Goal: Use online tool/utility: Utilize a website feature to perform a specific function

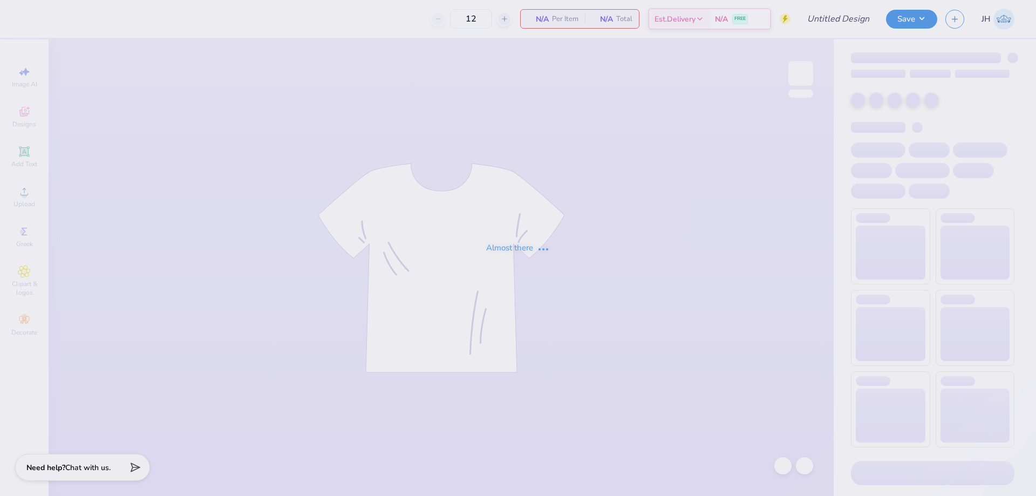
type input "Sigma Chi Fall Rush"
type input "130"
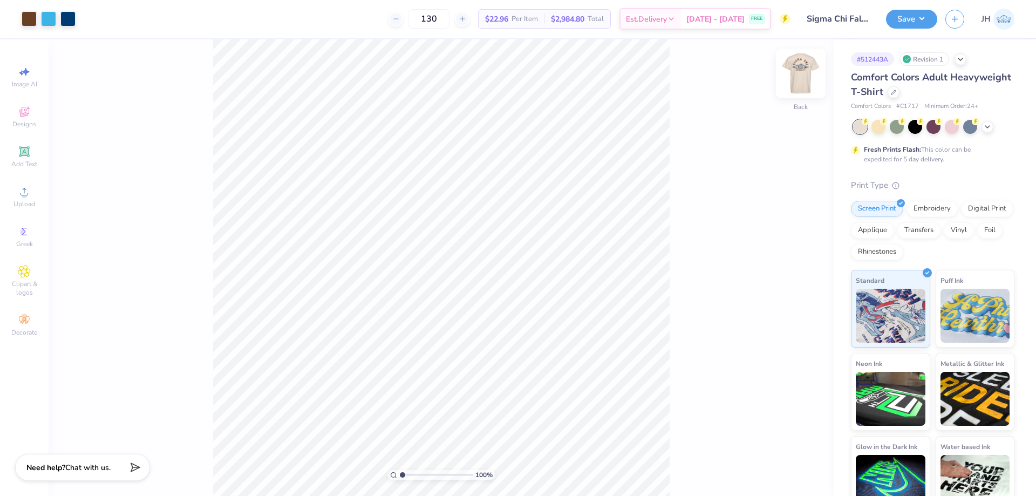
click at [806, 83] on img at bounding box center [800, 73] width 43 height 43
type input "6.94"
type input "1.54"
type input "10.36"
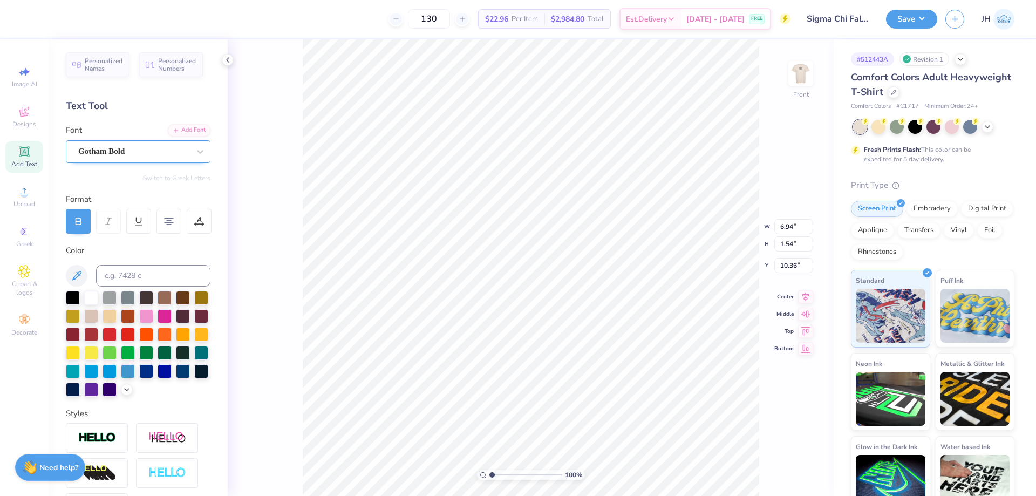
click at [154, 145] on div "Gotham Bold" at bounding box center [133, 151] width 113 height 17
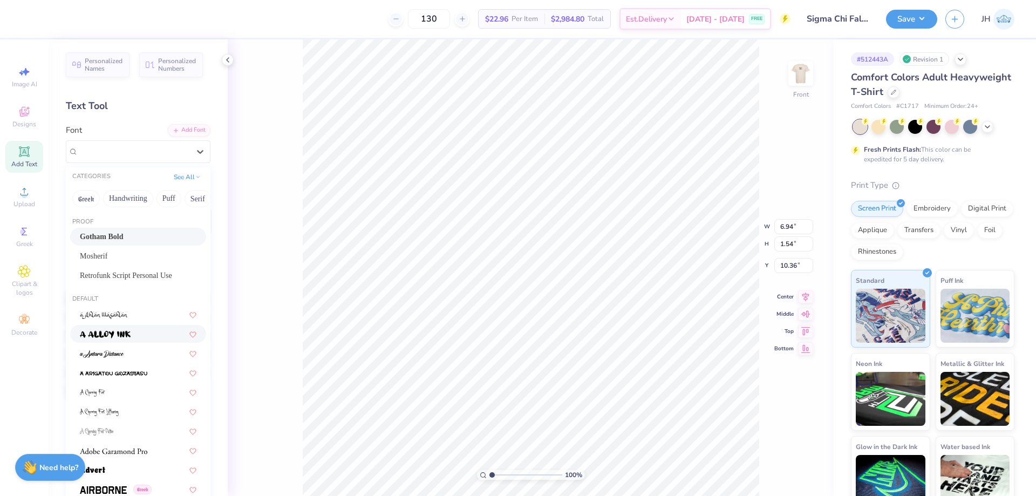
click at [126, 333] on img at bounding box center [105, 335] width 51 height 8
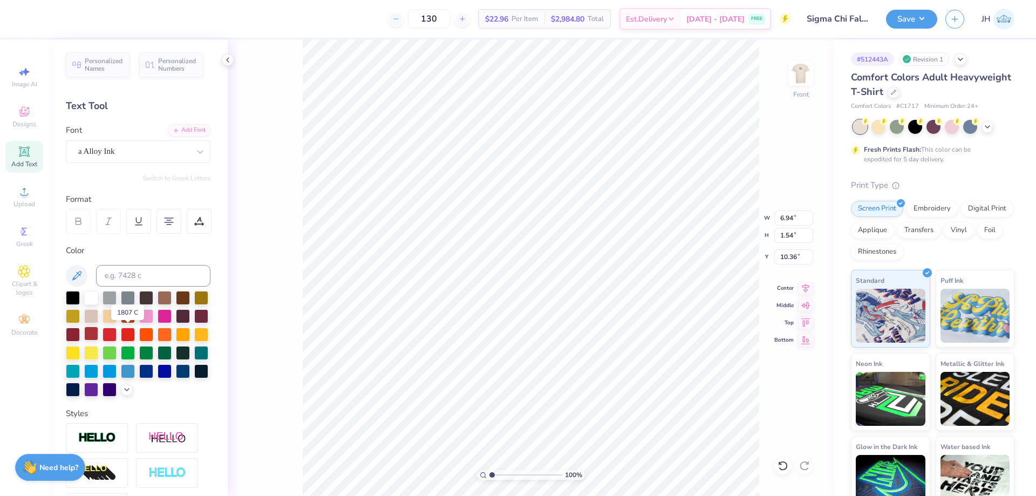
type input "6.41"
type input "1.57"
type input "10.35"
click at [151, 157] on div "a Alloy Ink" at bounding box center [133, 151] width 113 height 17
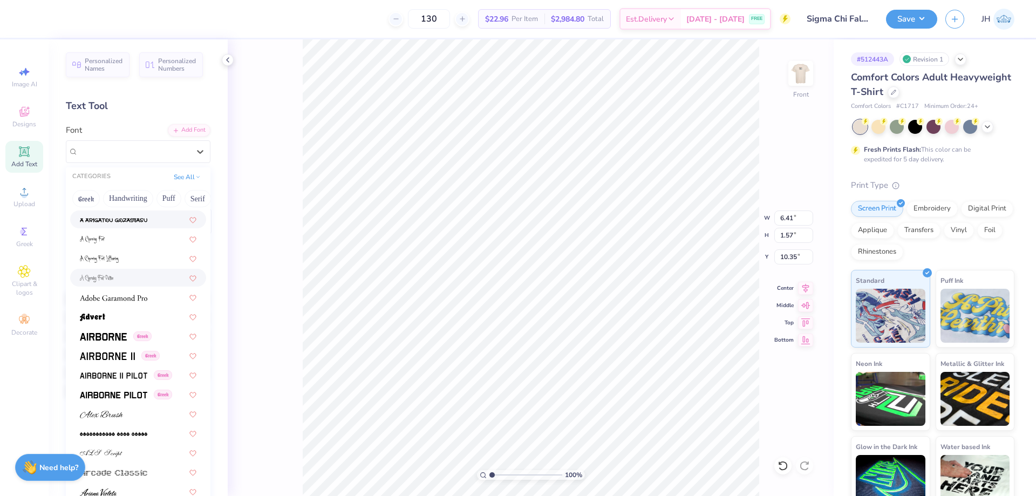
scroll to position [162, 0]
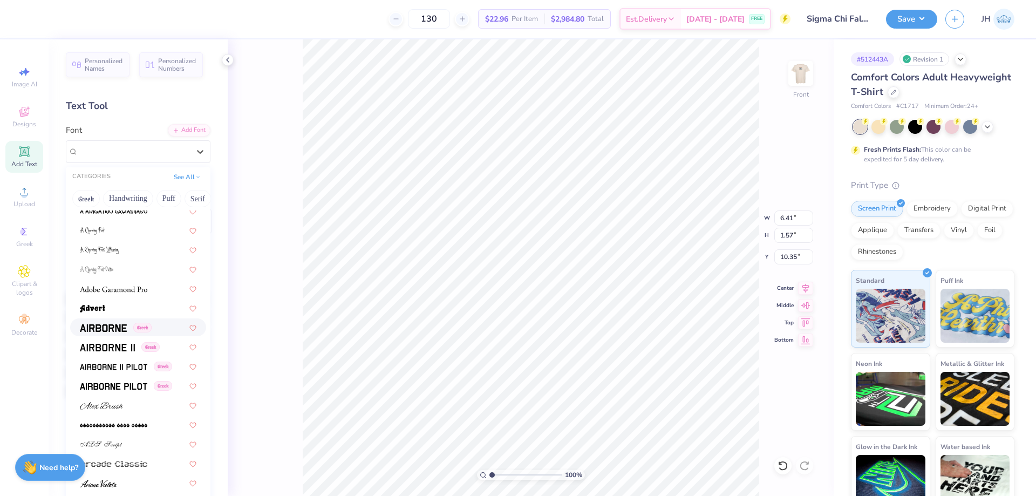
click at [103, 328] on img at bounding box center [103, 328] width 47 height 8
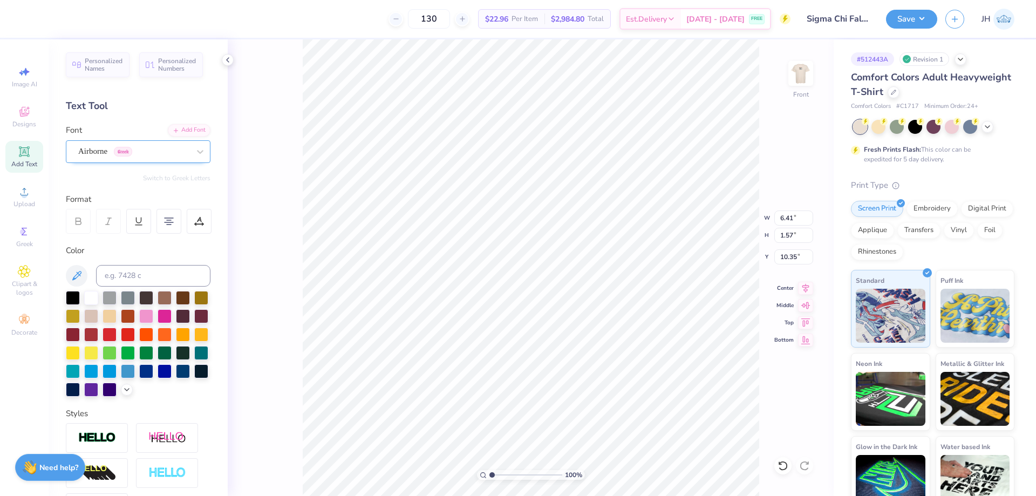
type input "6.12"
type input "1.43"
type input "10.42"
click at [131, 148] on div "Airborne Greek" at bounding box center [133, 151] width 113 height 17
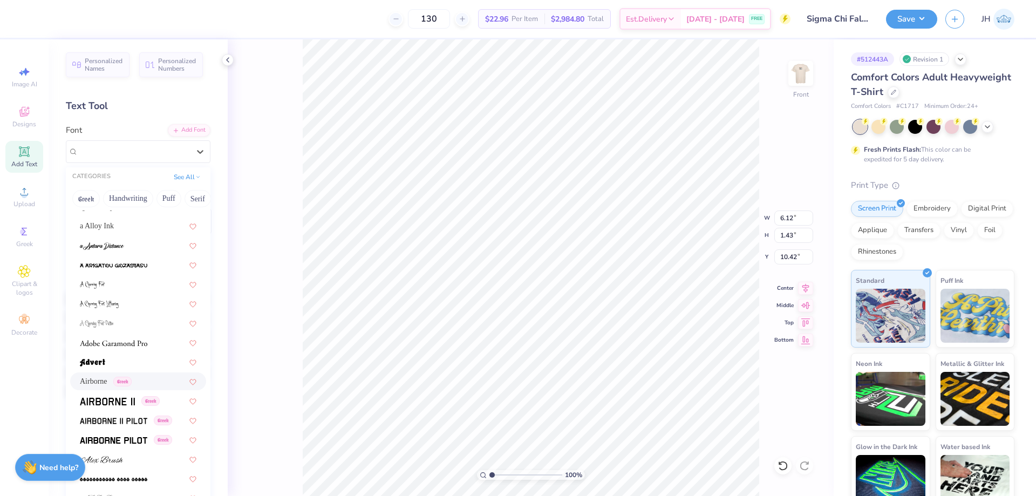
scroll to position [0, 0]
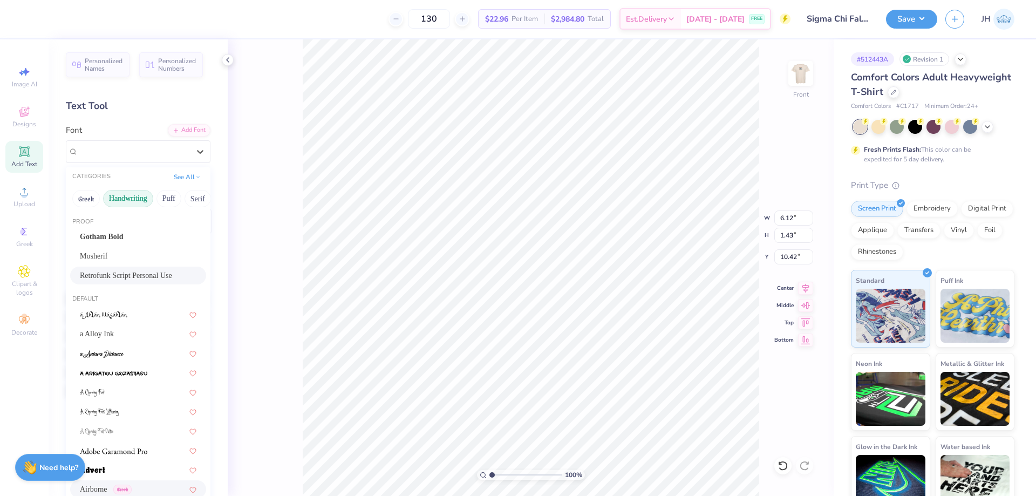
click at [135, 194] on button "Handwriting" at bounding box center [128, 198] width 50 height 17
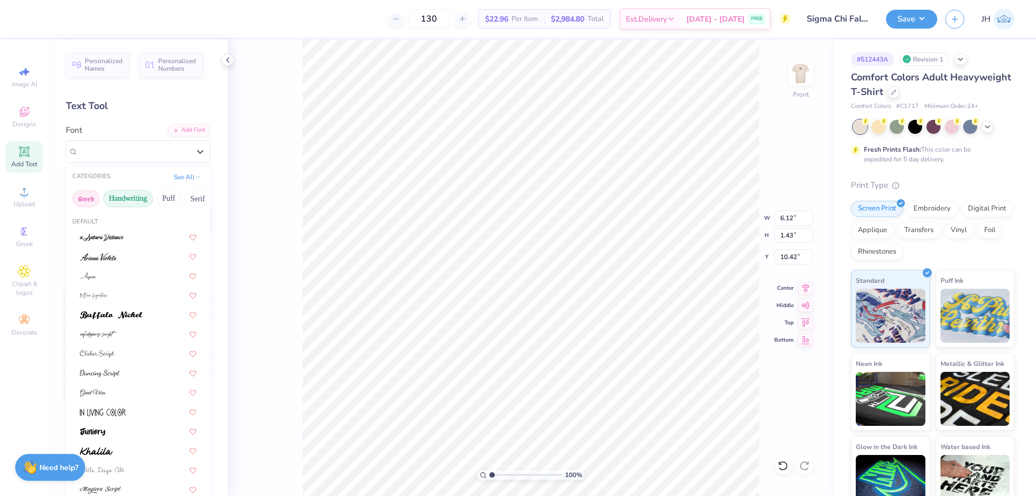
click at [81, 198] on button "Greek" at bounding box center [86, 198] width 28 height 17
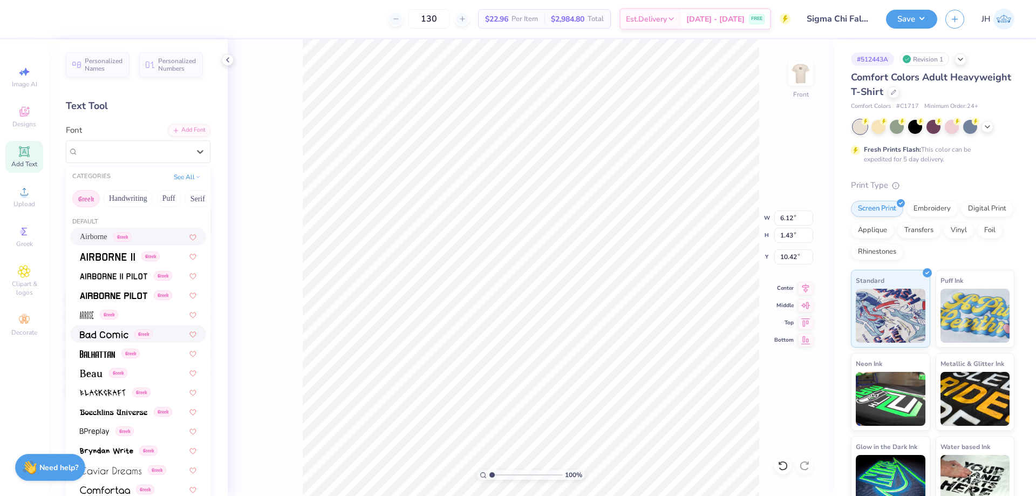
scroll to position [54, 0]
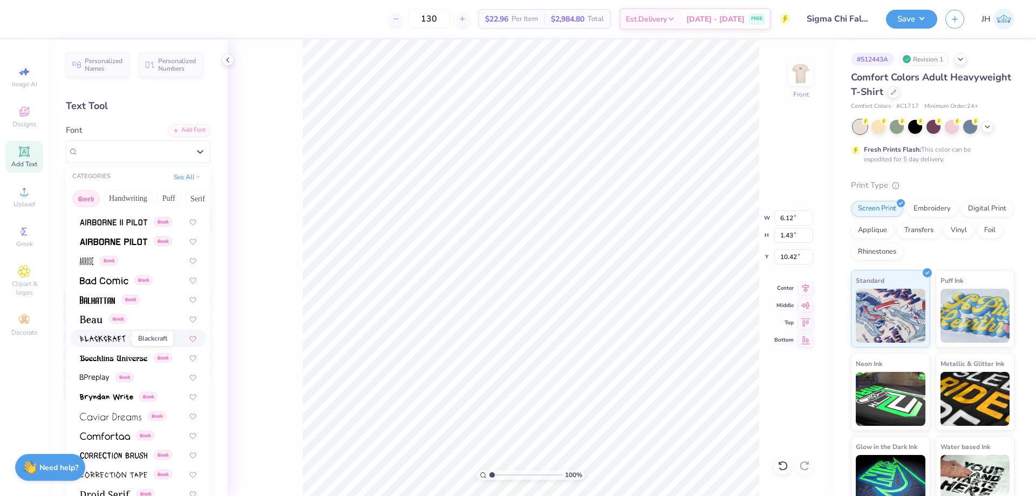
click at [112, 338] on img at bounding box center [103, 339] width 46 height 8
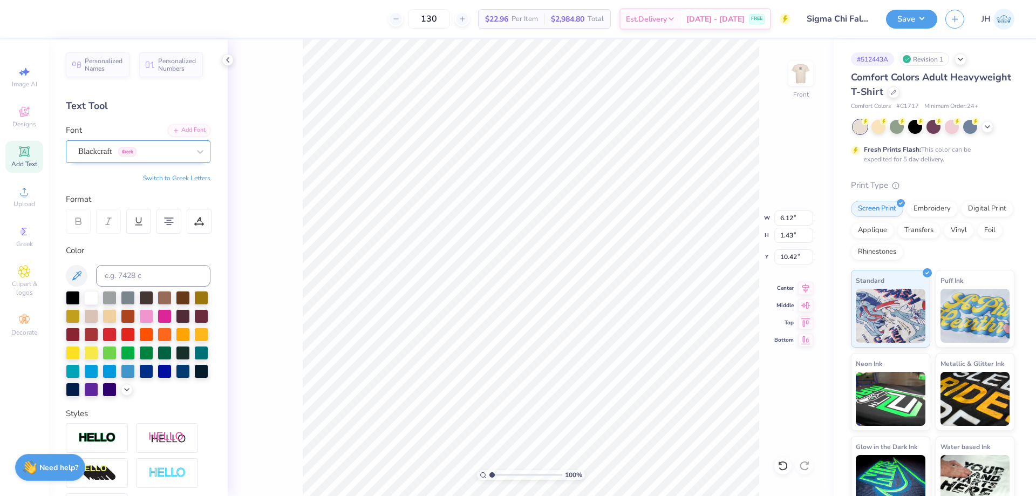
type input "5.07"
type input "1.52"
type input "10.37"
click at [114, 160] on div "Blackcraft Greek" at bounding box center [138, 151] width 145 height 23
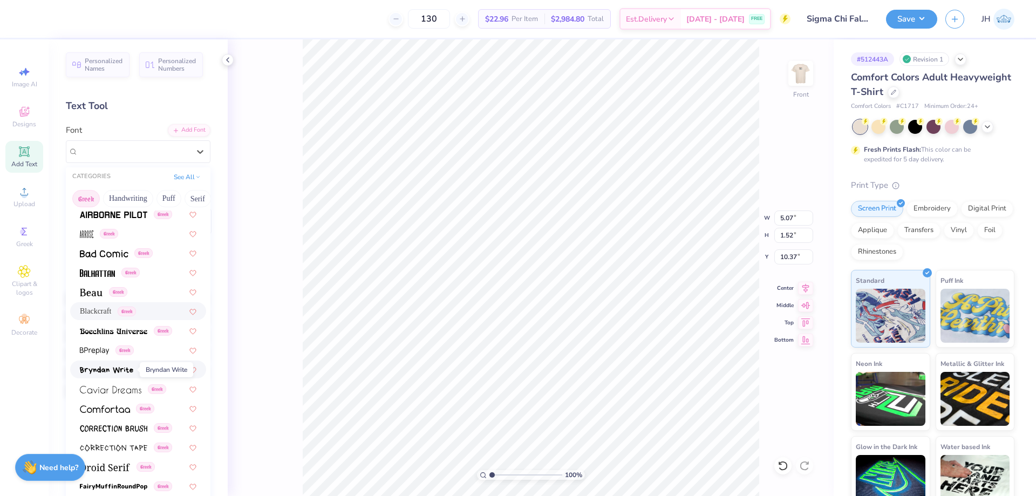
scroll to position [108, 0]
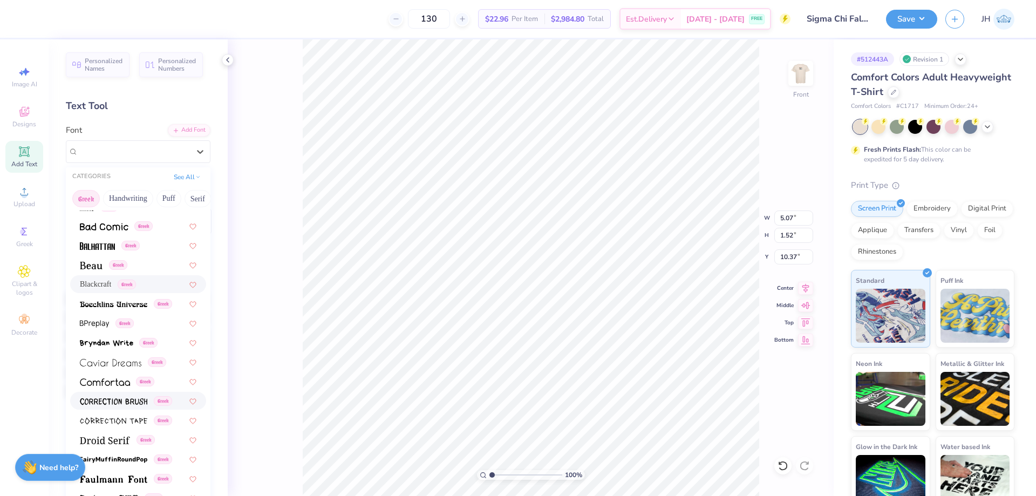
click at [121, 398] on img at bounding box center [113, 402] width 67 height 8
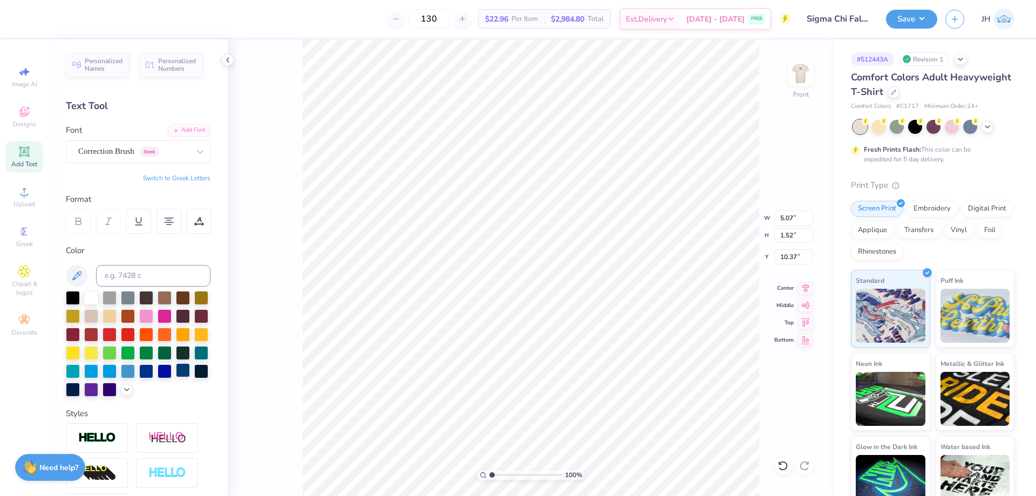
type input "1.51"
type input "10.38"
click at [77, 215] on div at bounding box center [78, 221] width 25 height 25
type input "11.00"
type input "1.08"
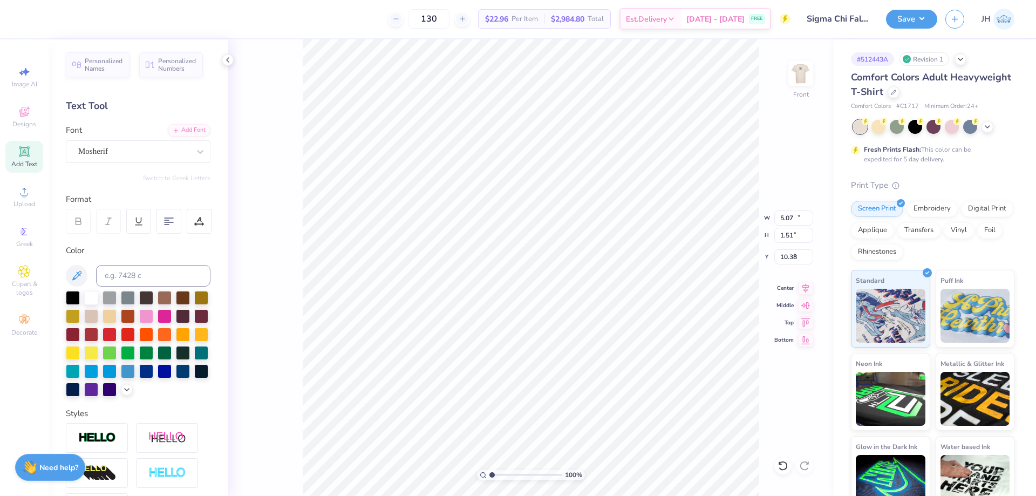
type input "8.92"
type input "5.07"
type input "1.51"
type input "10.38"
type input "11.00"
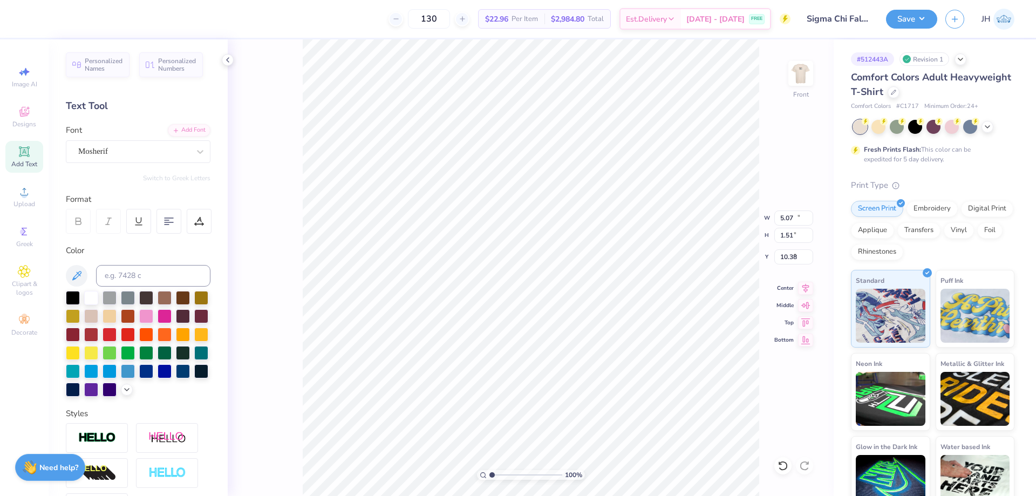
type input "1.08"
type input "8.92"
click at [148, 157] on div "Mosherif" at bounding box center [133, 151] width 113 height 17
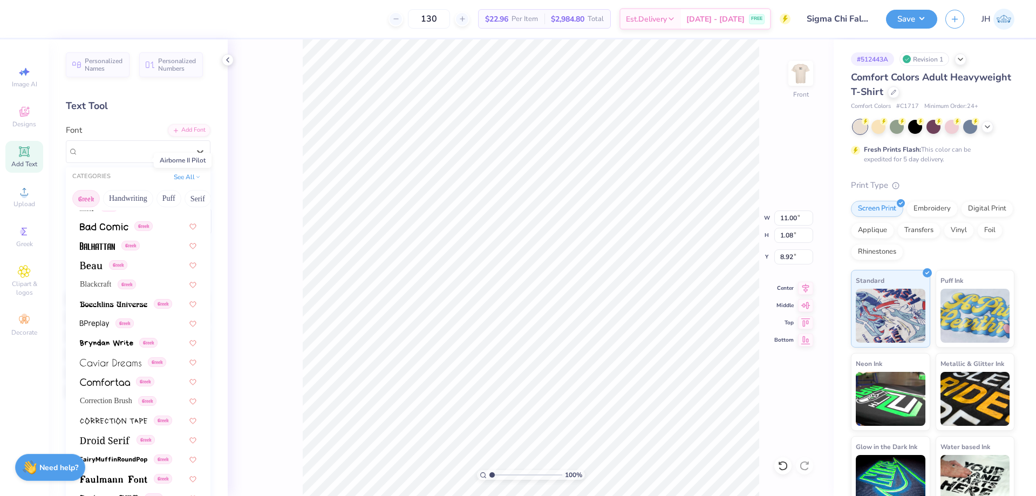
scroll to position [162, 0]
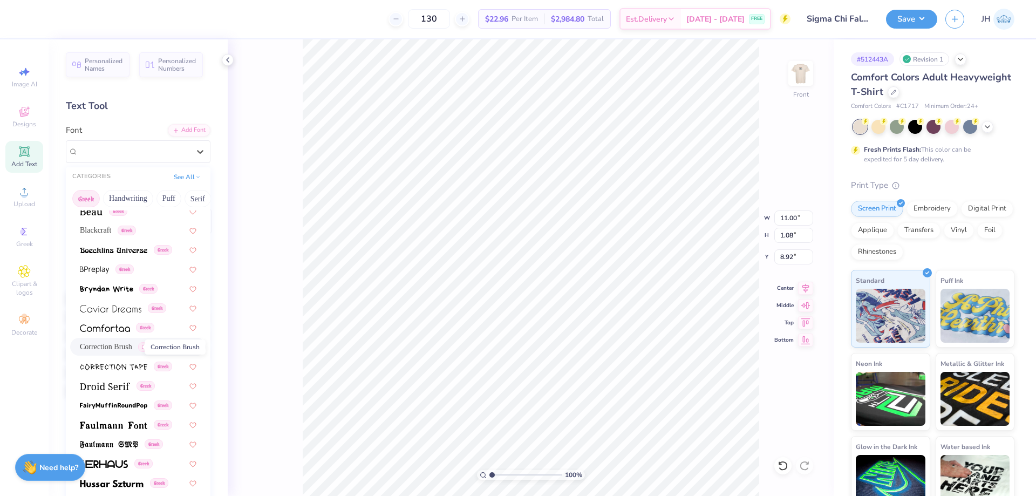
click at [124, 346] on span "Correction Brush" at bounding box center [106, 346] width 52 height 11
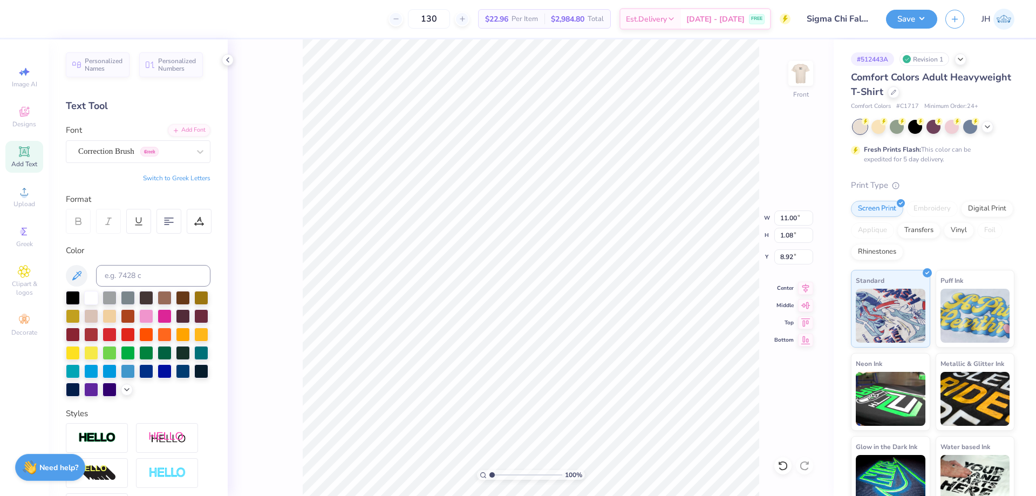
type input "14.53"
type input "1.44"
type input "8.74"
type input "11.74"
type input "1.16"
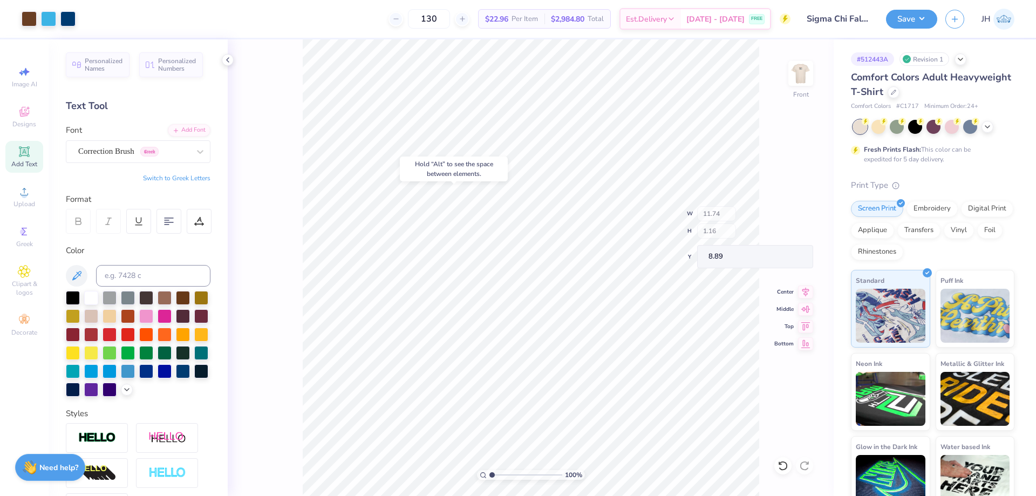
type input "8.89"
click at [132, 155] on div "Correction Brush Greek" at bounding box center [133, 151] width 113 height 17
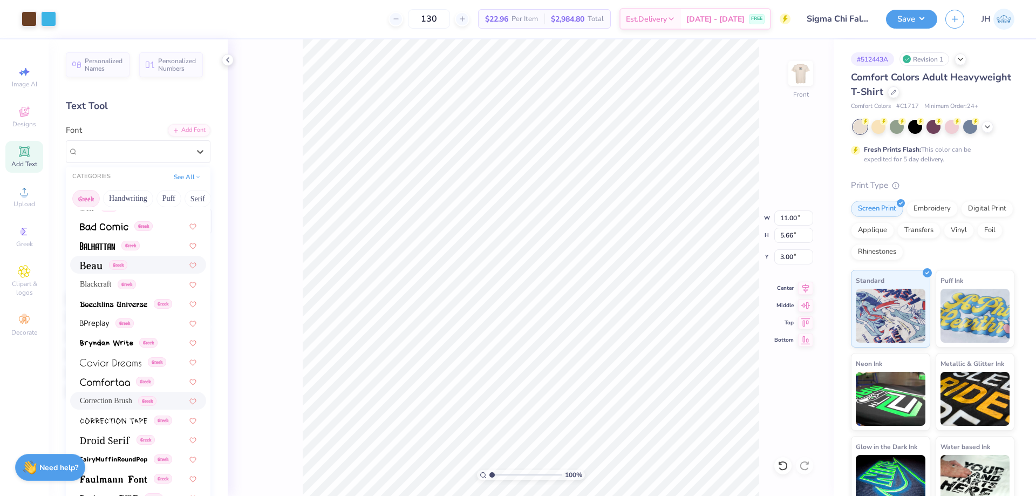
scroll to position [216, 0]
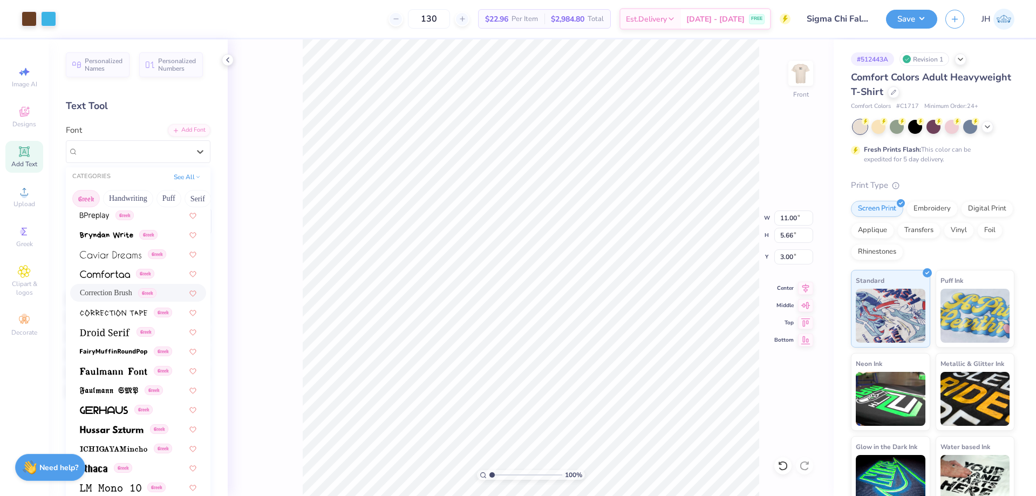
click at [114, 285] on div "Correction Brush Greek" at bounding box center [138, 293] width 136 height 18
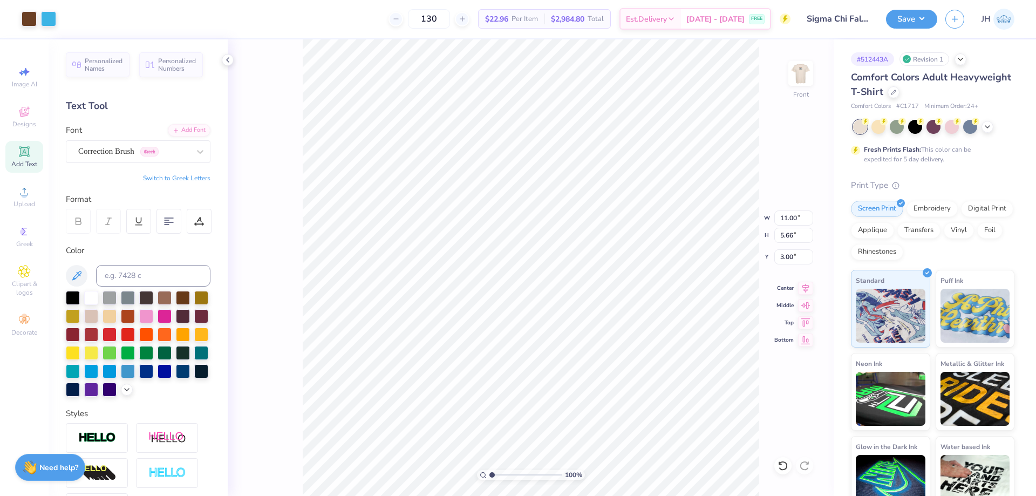
click at [285, 169] on div "100 % Front W 11.00 11.00 " H 5.66 5.66 " Y 3.00 3.00 " Center Middle Top Bottom" at bounding box center [531, 267] width 606 height 457
type input "5.07"
type input "1.51"
type input "10.38"
type input "10.58"
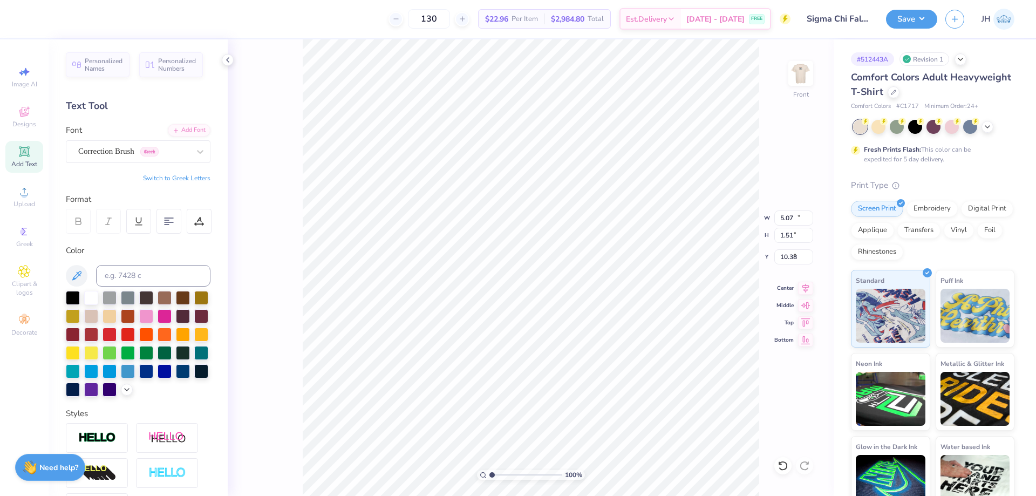
type input "1.05"
type input "8.89"
type input "11.00"
type input "5.66"
type input "3.00"
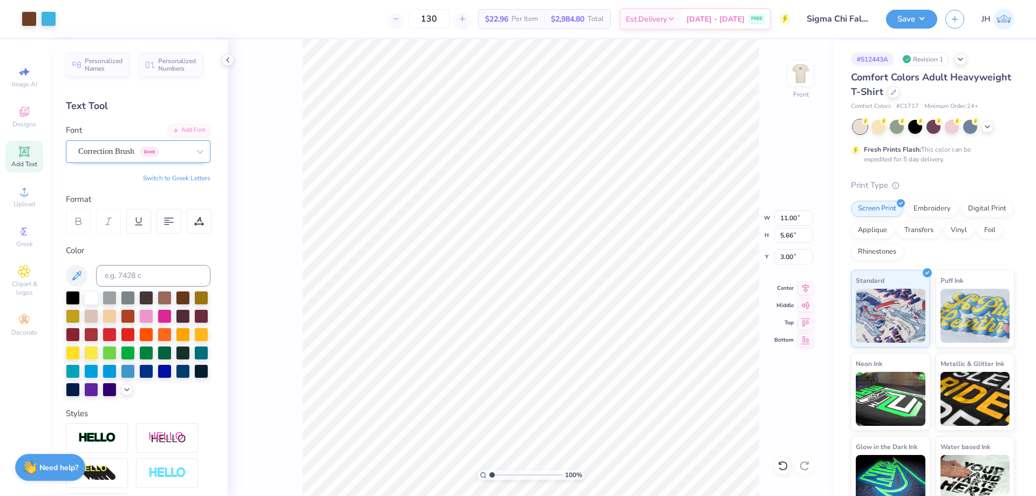
click at [103, 146] on div "Correction Brush Greek" at bounding box center [133, 151] width 113 height 17
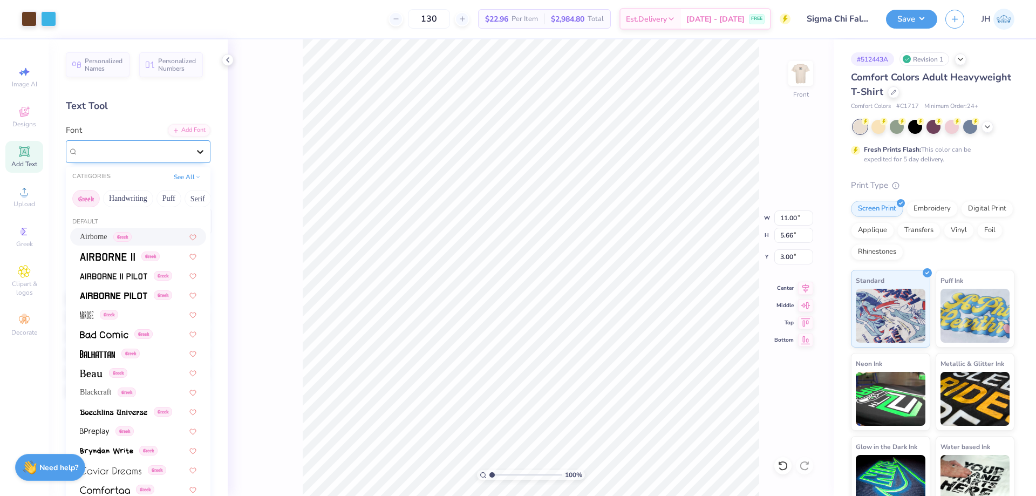
click at [195, 149] on icon at bounding box center [200, 151] width 11 height 11
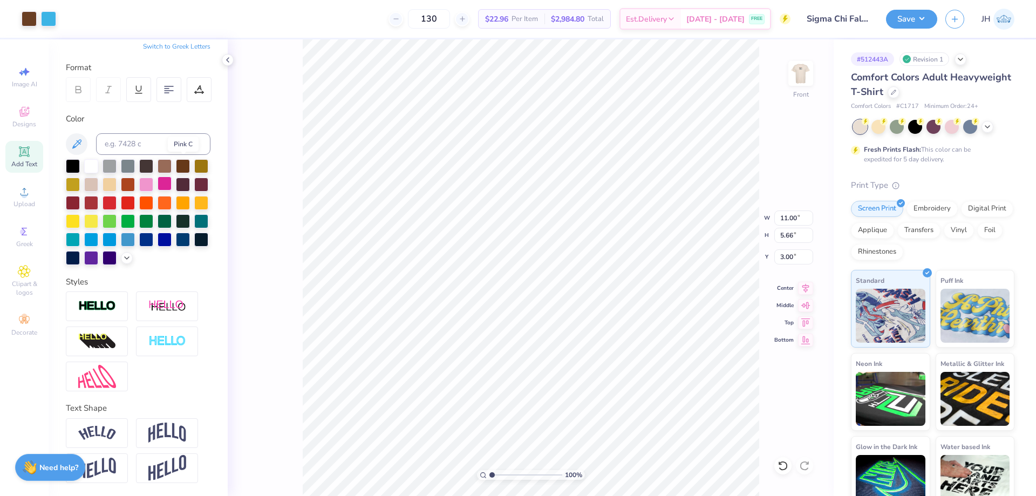
scroll to position [150, 0]
click at [779, 467] on icon at bounding box center [783, 465] width 11 height 11
click at [791, 72] on img at bounding box center [800, 73] width 43 height 43
type input "4.22"
type input "0.69"
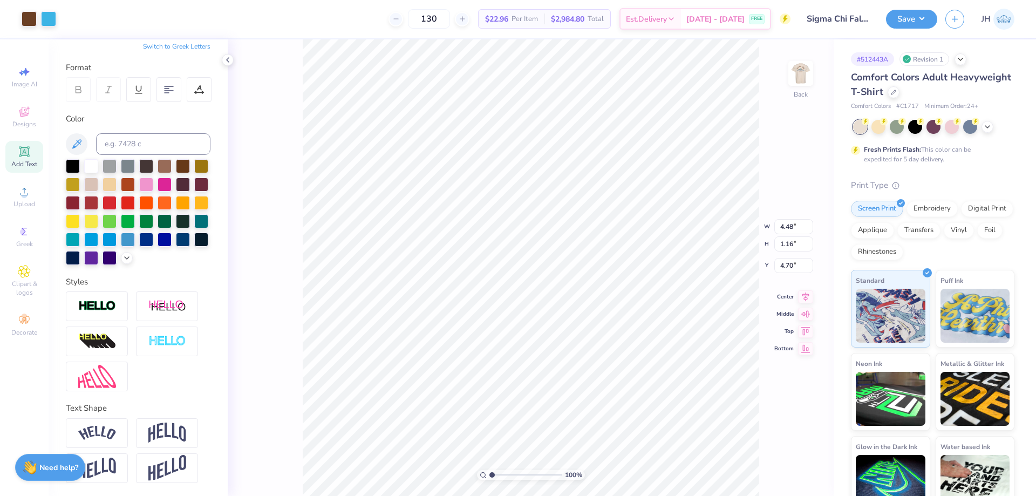
type input "3.88"
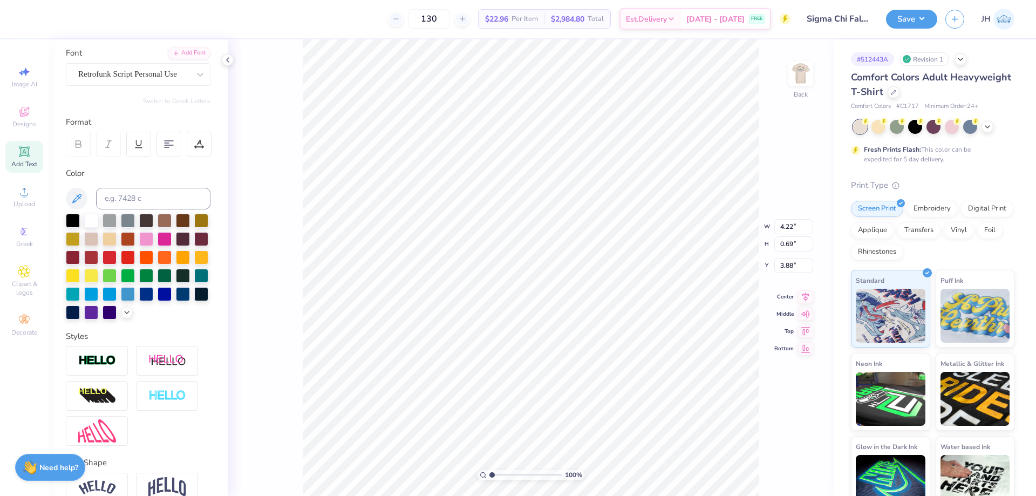
scroll to position [0, 0]
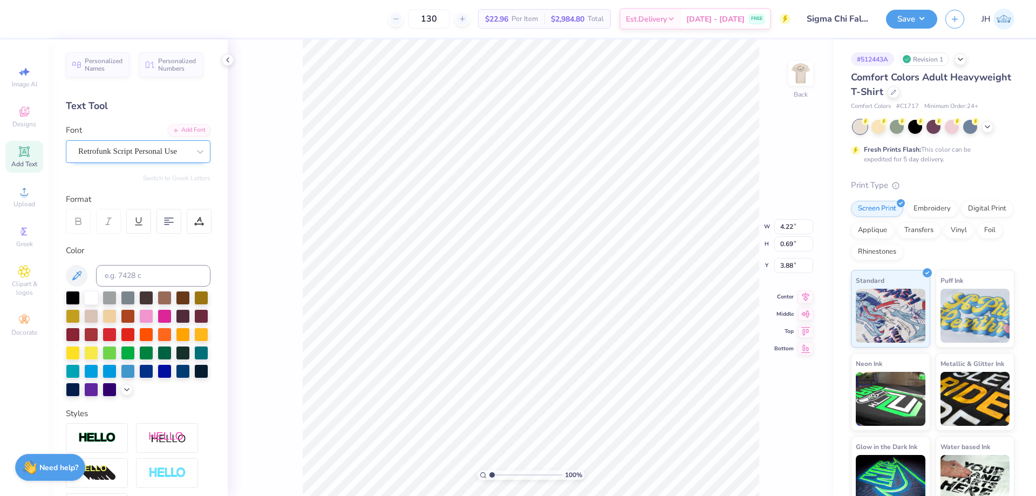
click at [129, 154] on div "Retrofunk Script Personal Use" at bounding box center [133, 151] width 113 height 17
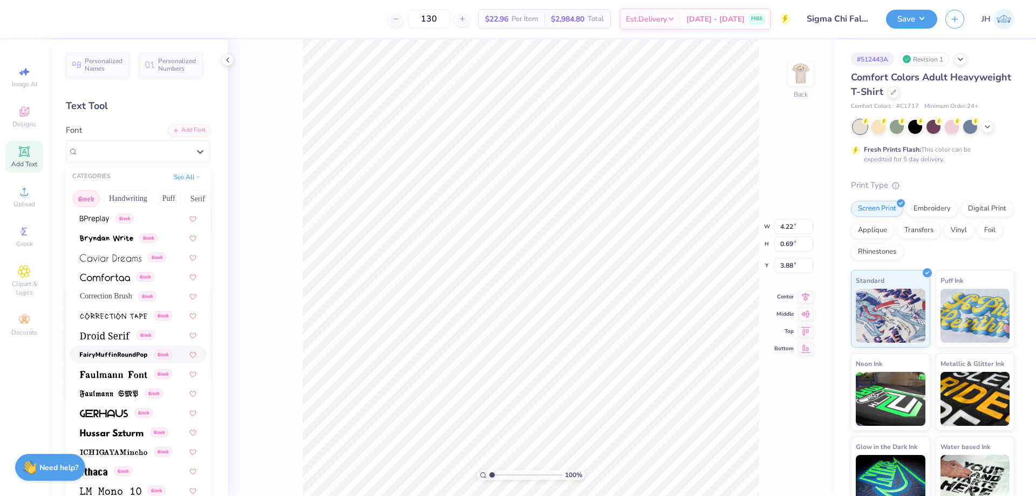
scroll to position [216, 0]
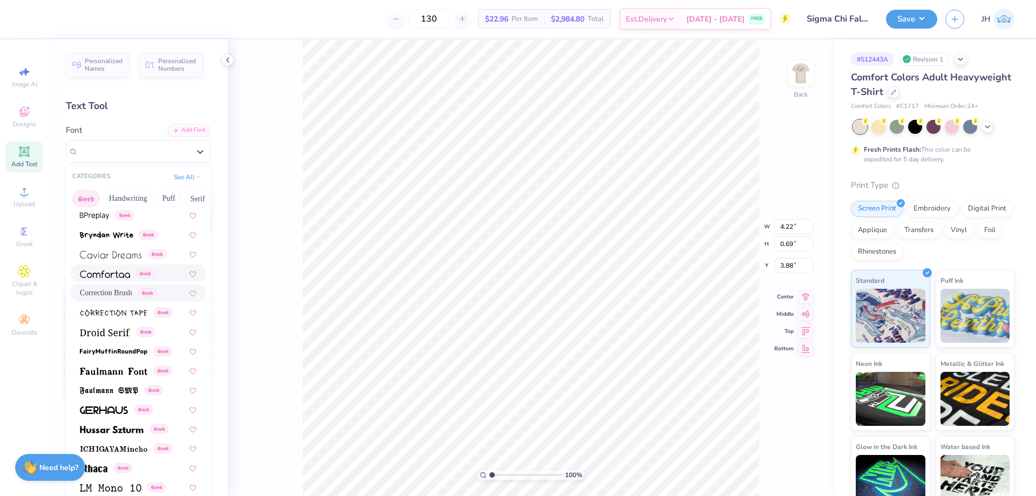
click at [122, 281] on div "Greek" at bounding box center [138, 273] width 136 height 18
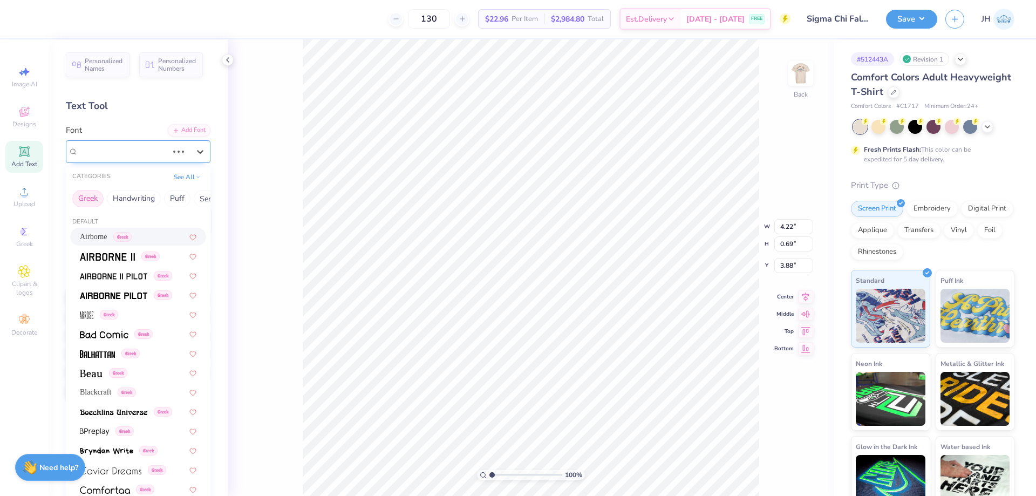
click at [146, 148] on div "Retrofunk Script Personal Use" at bounding box center [123, 151] width 92 height 17
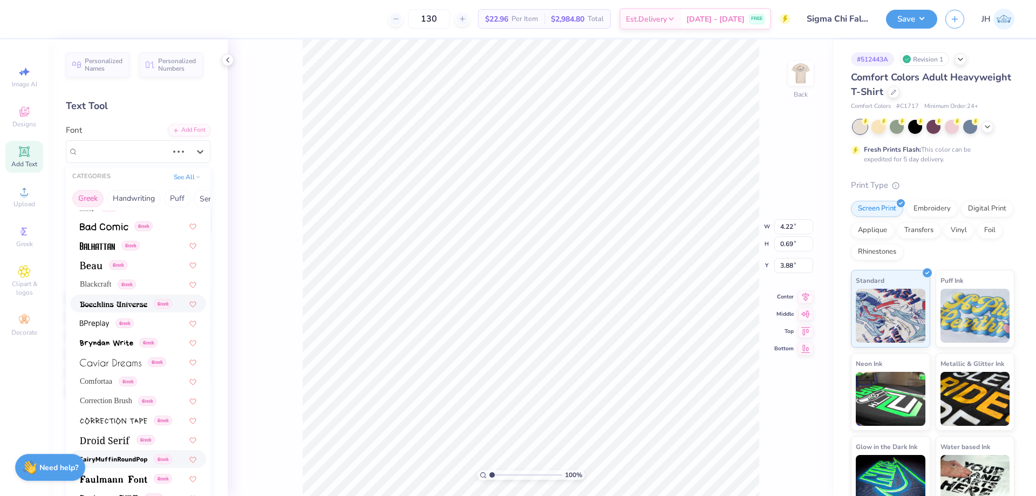
scroll to position [162, 0]
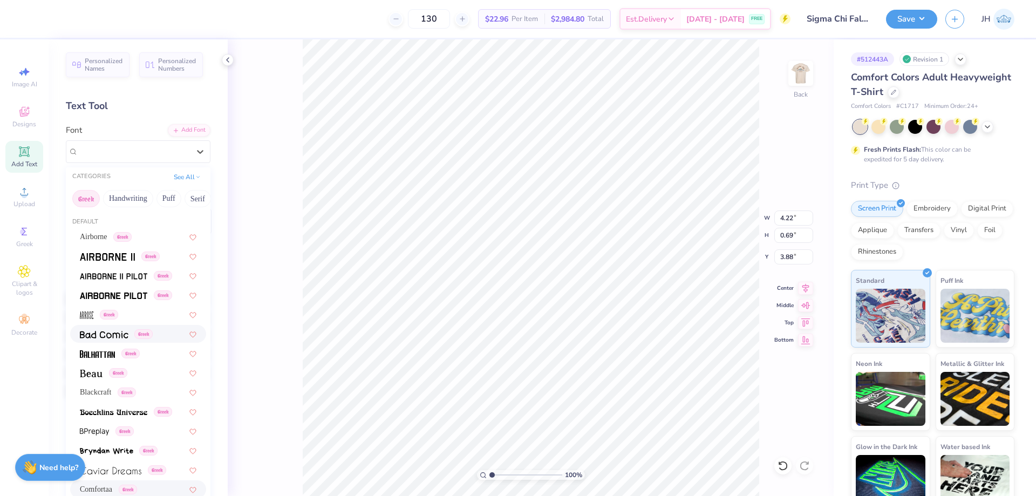
type input "3.67"
type input "0.43"
type input "4.01"
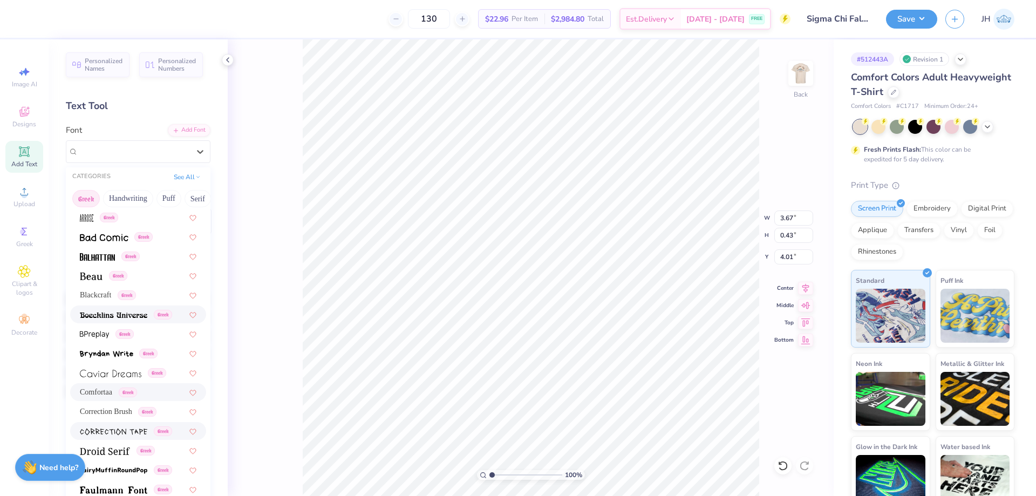
scroll to position [108, 0]
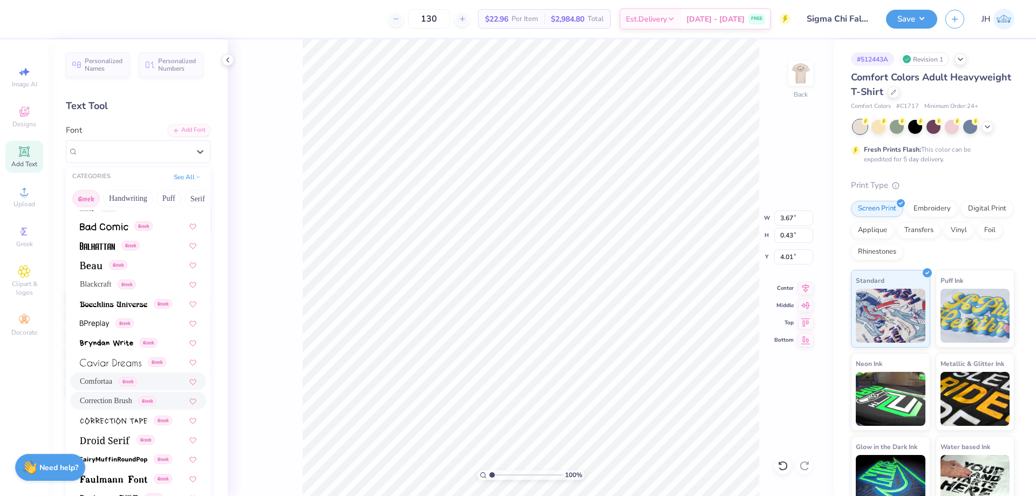
click at [123, 409] on div "Correction Brush Greek" at bounding box center [138, 401] width 136 height 18
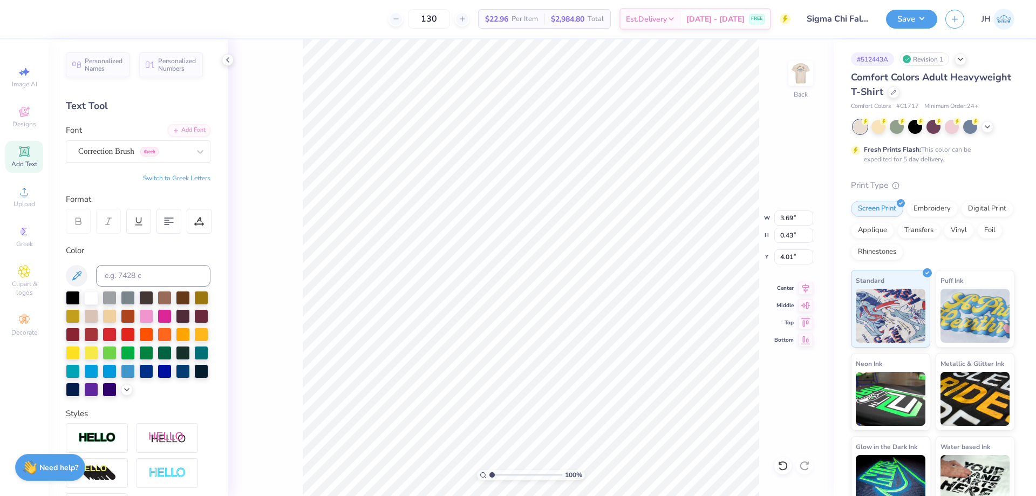
type input "3.68"
type input "0.74"
type input "3.00"
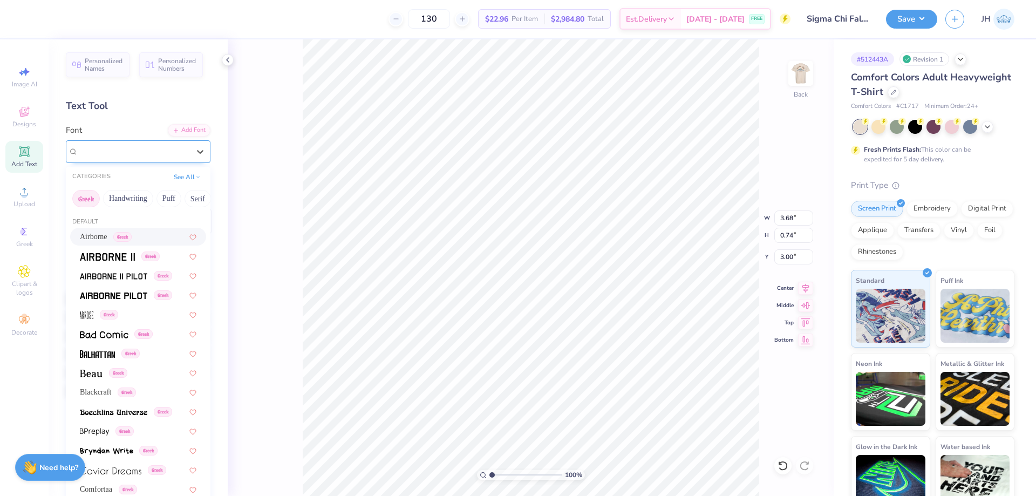
click at [132, 155] on div "Mosherif" at bounding box center [133, 151] width 113 height 17
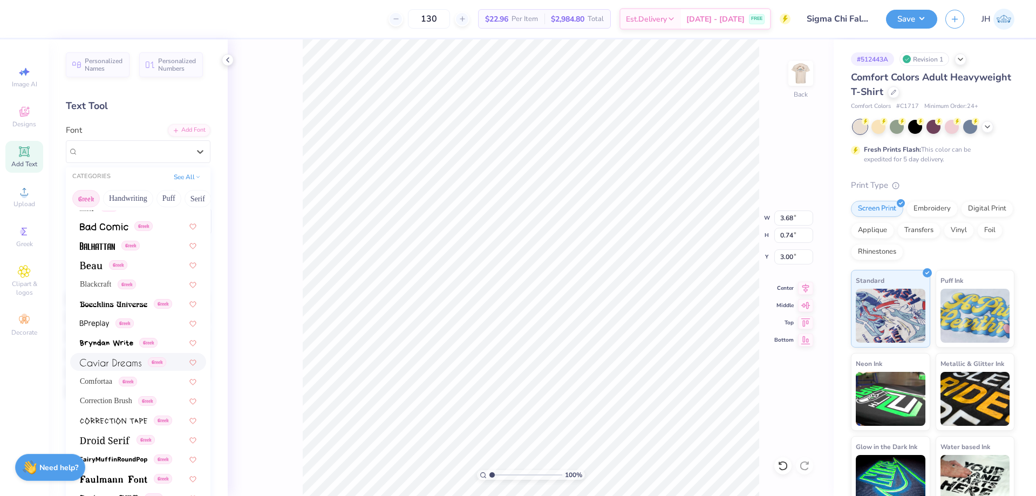
scroll to position [162, 0]
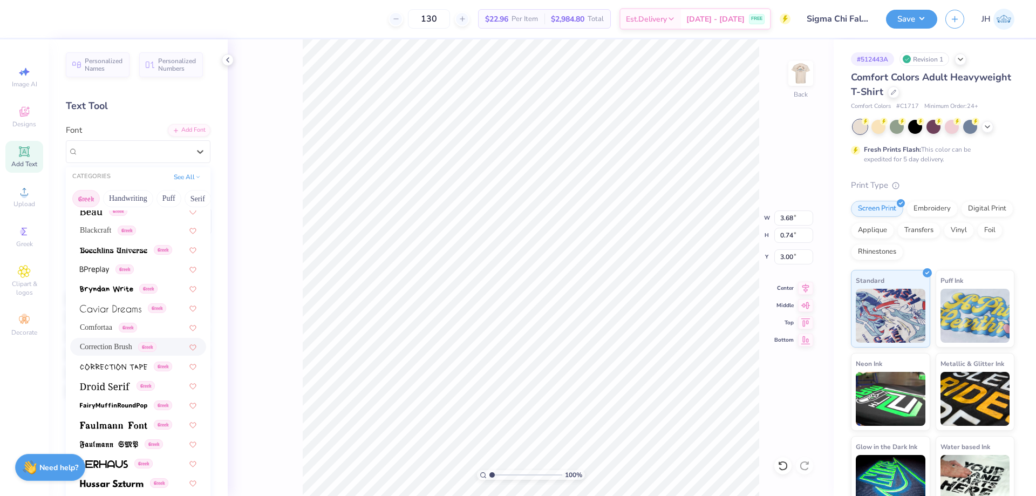
click at [123, 349] on span "Correction Brush" at bounding box center [106, 346] width 52 height 11
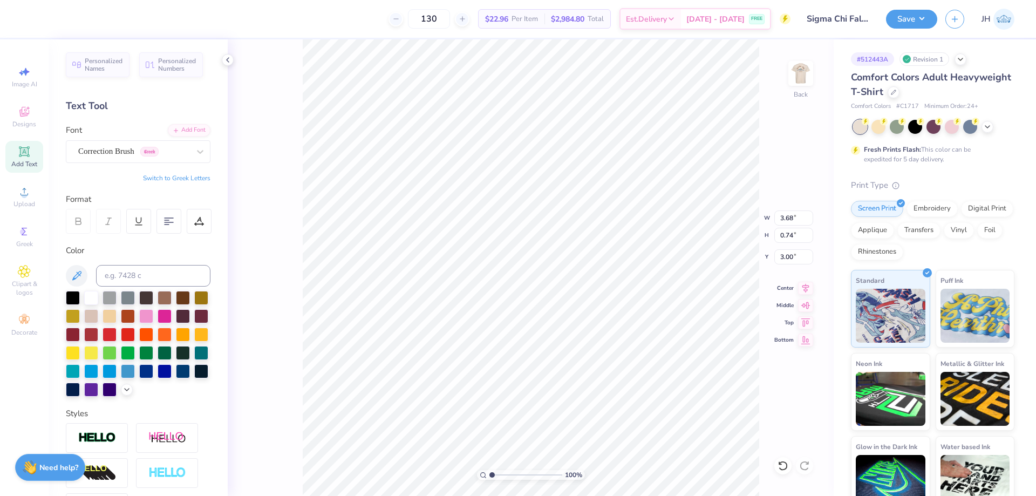
type input "6.04"
type input "1.18"
type input "2.78"
type input "5.10"
type input "1.00"
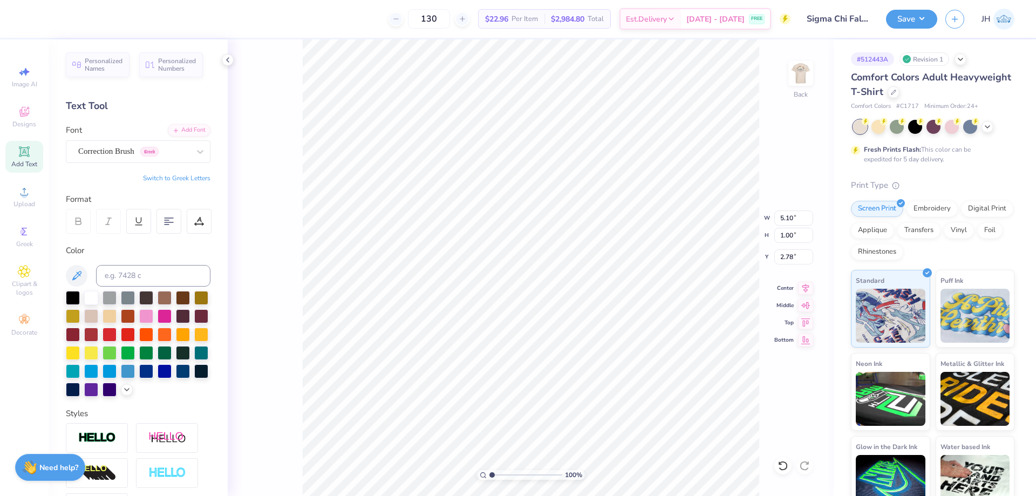
scroll to position [9, 2]
click at [765, 96] on div "100 % Back W 5.10 5.10 " H 1.00 1.00 " Y 2.78 2.78 " Center Middle Top Bottom" at bounding box center [531, 267] width 606 height 457
type input "3.69"
type input "0.43"
type input "4.01"
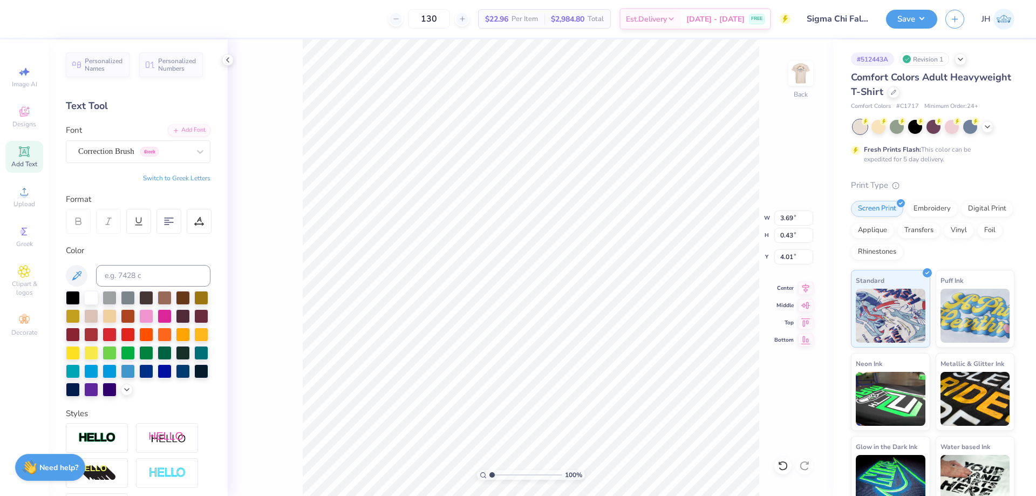
type input "4.18"
type input "0.49"
click at [276, 113] on div "100 % Back W 4.18 4.18 " H 0.49 0.49 " Y 4.01 4.01 " Center Middle Top Bottom" at bounding box center [531, 267] width 606 height 457
click at [798, 79] on img at bounding box center [800, 73] width 43 height 43
click at [798, 79] on img at bounding box center [801, 74] width 22 height 22
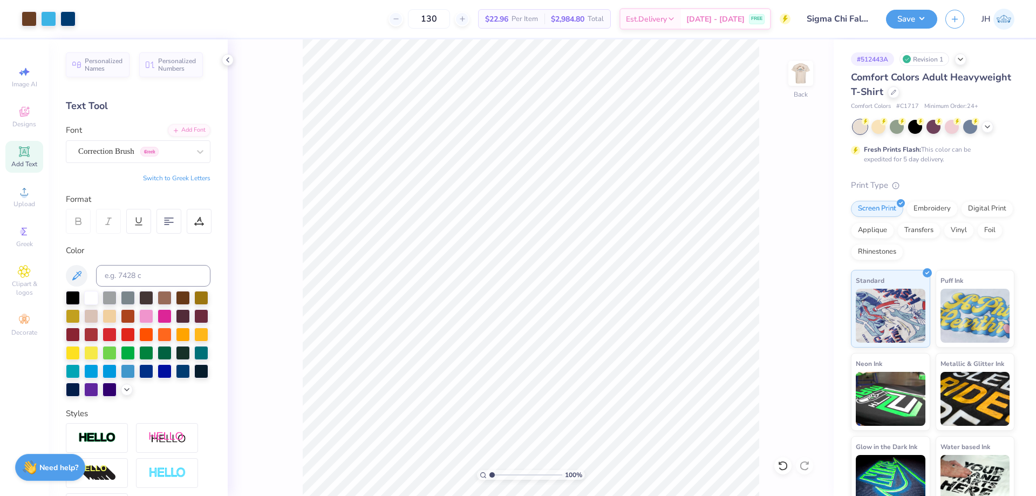
type input "4.24"
click at [515, 476] on input "range" at bounding box center [526, 475] width 73 height 10
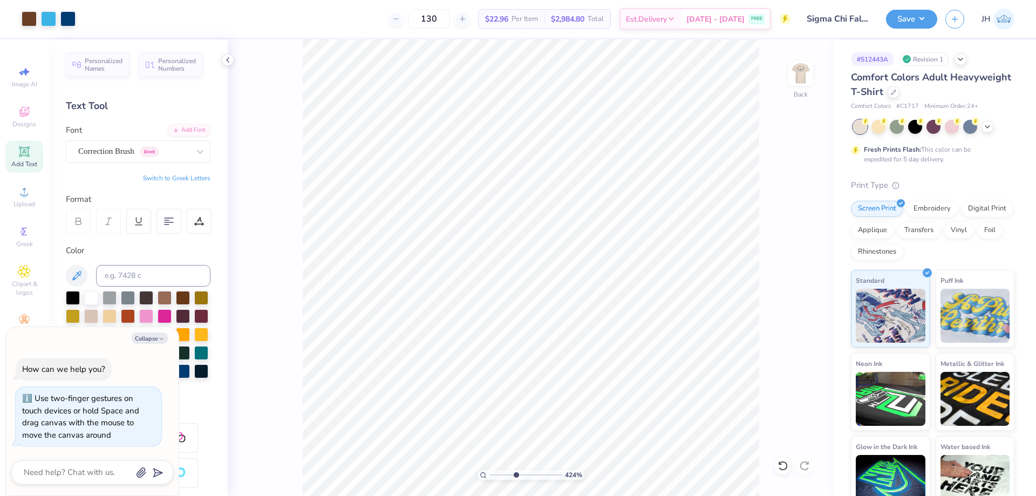
type textarea "x"
click at [505, 475] on input "range" at bounding box center [526, 475] width 73 height 10
click at [501, 474] on input "range" at bounding box center [526, 475] width 73 height 10
click at [495, 474] on input "range" at bounding box center [526, 475] width 73 height 10
click at [494, 474] on input "range" at bounding box center [526, 475] width 73 height 10
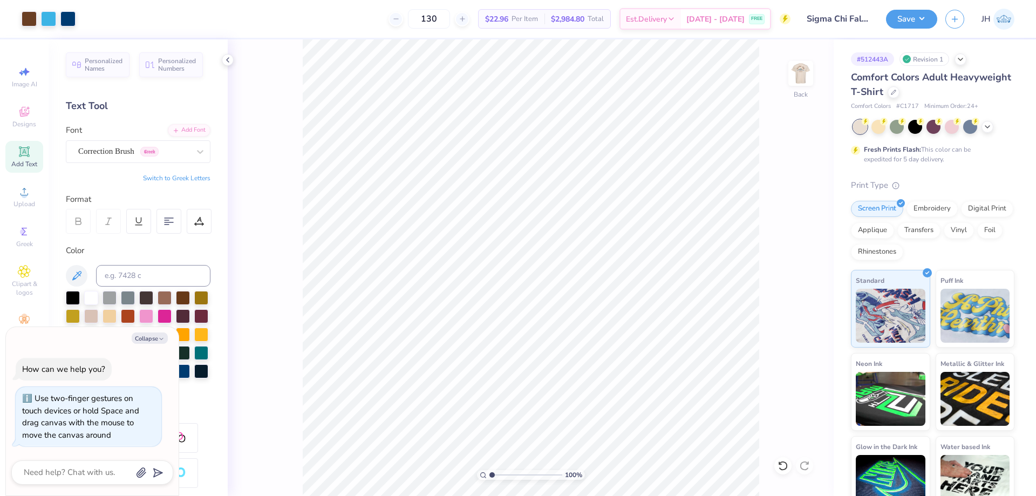
drag, startPoint x: 498, startPoint y: 474, endPoint x: 484, endPoint y: 474, distance: 14.0
type input "1"
click at [490, 474] on input "range" at bounding box center [526, 475] width 73 height 10
type textarea "x"
